Goal: Use online tool/utility: Utilize a website feature to perform a specific function

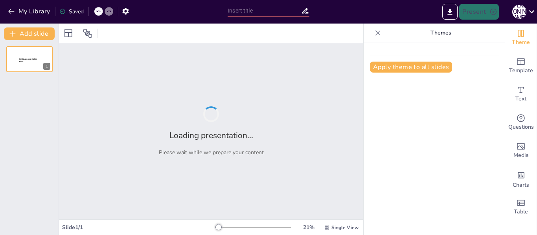
type input "Plan Diocesano de Pastoral 2025"
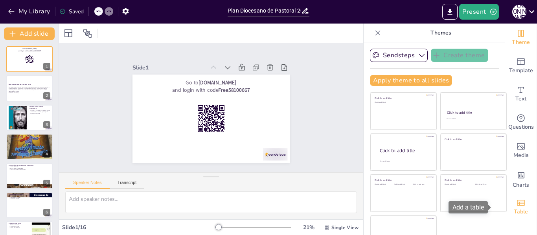
click at [505, 217] on div "Table" at bounding box center [520, 207] width 31 height 28
checkbox input "true"
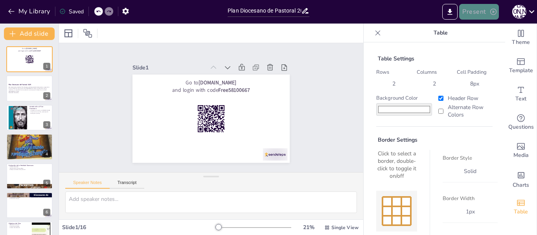
click at [472, 11] on button "Present" at bounding box center [478, 12] width 39 height 16
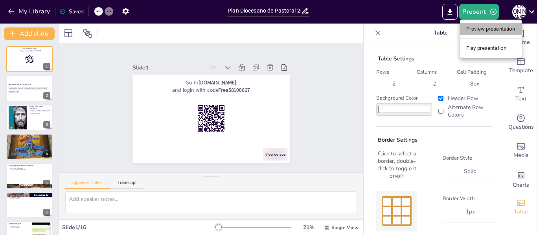
click at [475, 28] on li "Preview presentation" at bounding box center [491, 29] width 62 height 13
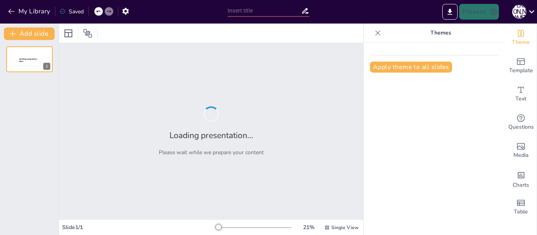
type input "Plan Diocesano de Pastoral 2025"
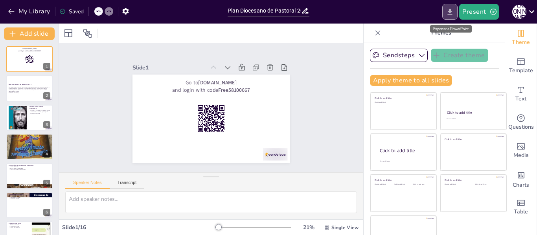
click at [451, 11] on icon "Export to PowerPoint" at bounding box center [449, 12] width 5 height 6
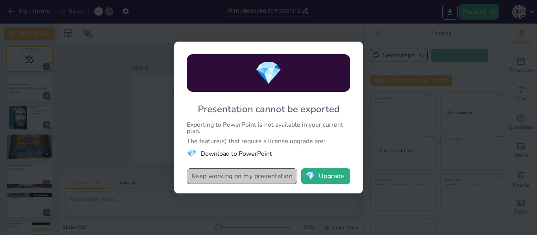
click at [250, 176] on button "Keep working on my presentation" at bounding box center [242, 177] width 110 height 16
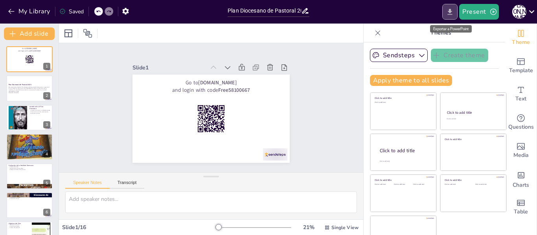
click at [449, 13] on icon "Export to PowerPoint" at bounding box center [450, 12] width 8 height 8
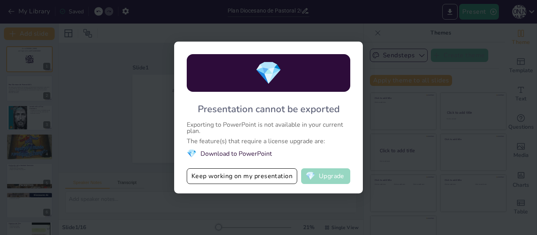
click at [324, 178] on button "💎 Upgrade" at bounding box center [325, 177] width 49 height 16
checkbox input "true"
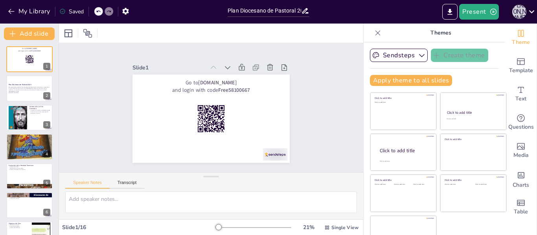
click at [517, 12] on div "[PERSON_NAME]" at bounding box center [519, 12] width 14 height 14
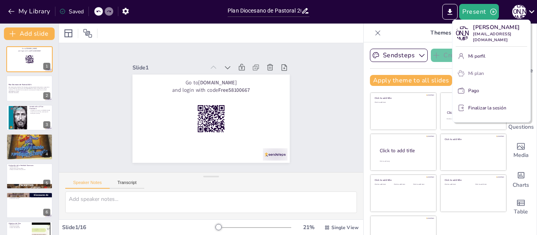
click at [477, 70] on font "Mi plan" at bounding box center [476, 73] width 16 height 6
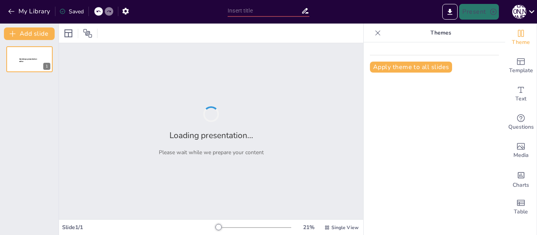
type input "Plan Diocesano de Pastoral 2025"
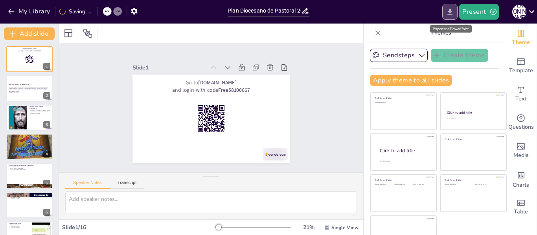
click at [451, 9] on icon "Export to PowerPoint" at bounding box center [449, 12] width 5 height 6
checkbox input "true"
